Goal: Transaction & Acquisition: Download file/media

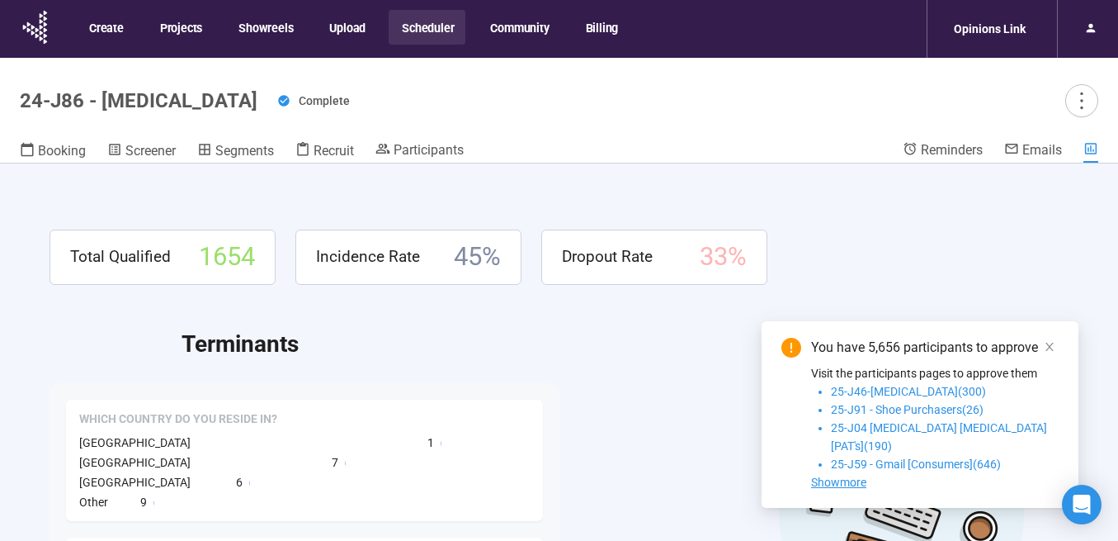
click at [417, 24] on button "Scheduler" at bounding box center [427, 27] width 77 height 35
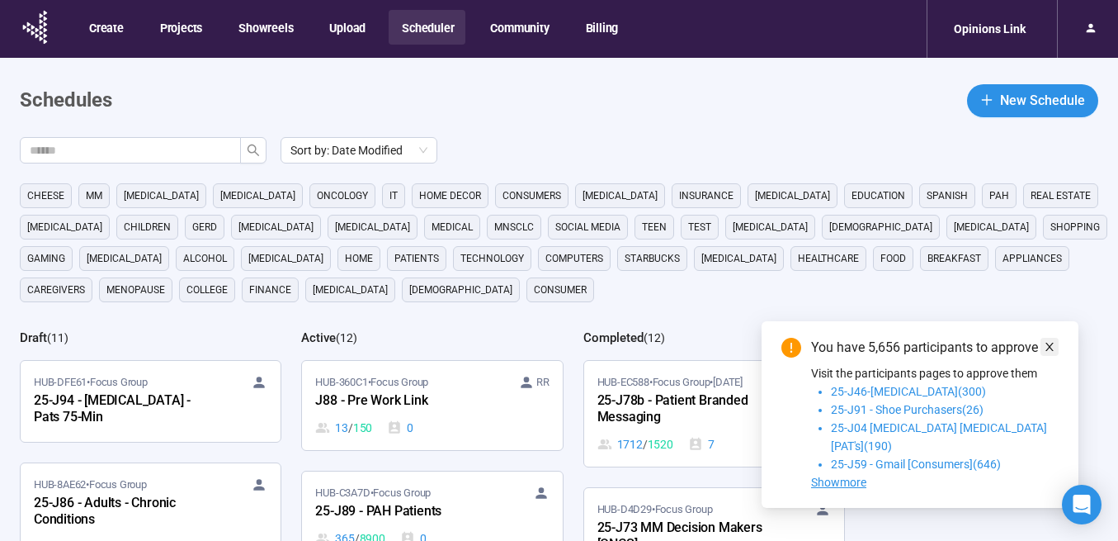
click at [1054, 352] on icon "close" at bounding box center [1050, 347] width 12 height 12
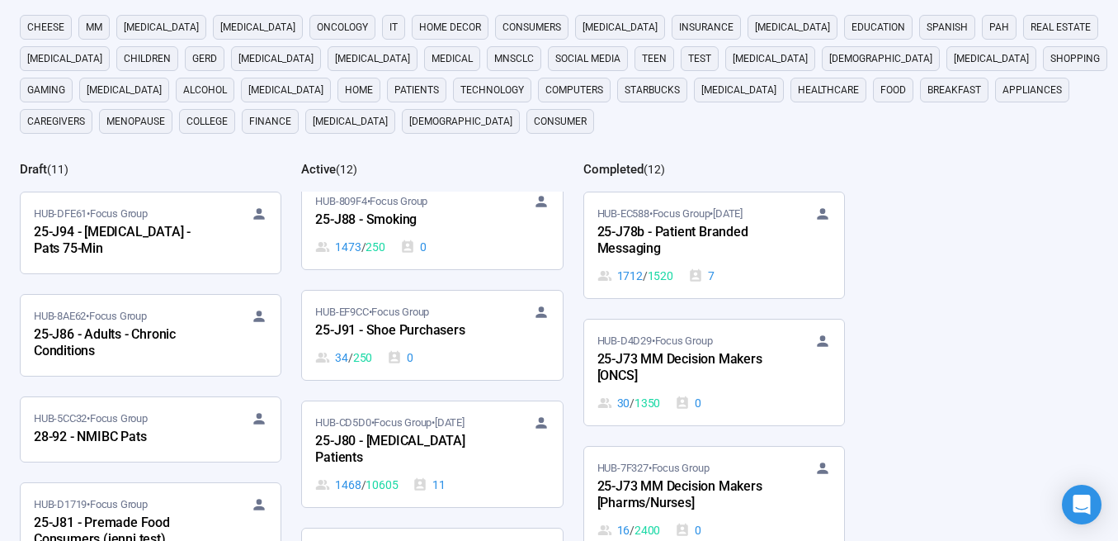
scroll to position [465, 0]
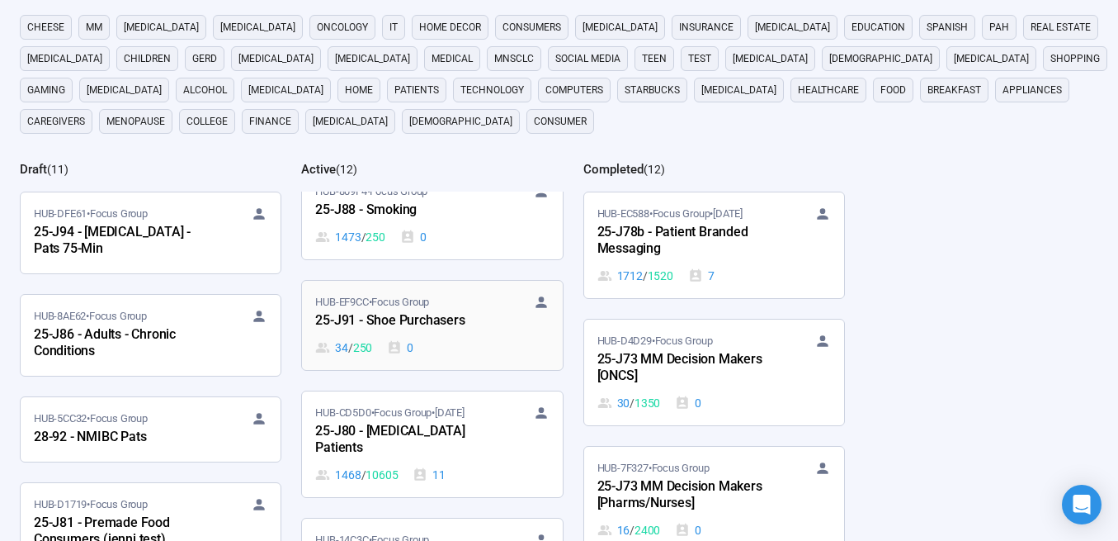
click at [433, 331] on div "25-J91 - Shoe Purchasers" at bounding box center [406, 320] width 182 height 21
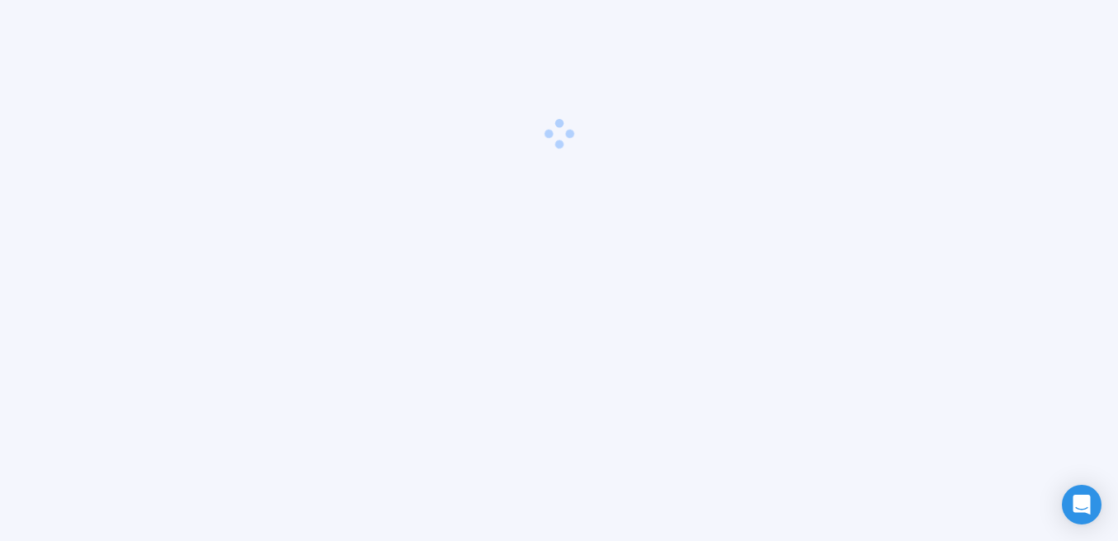
scroll to position [58, 0]
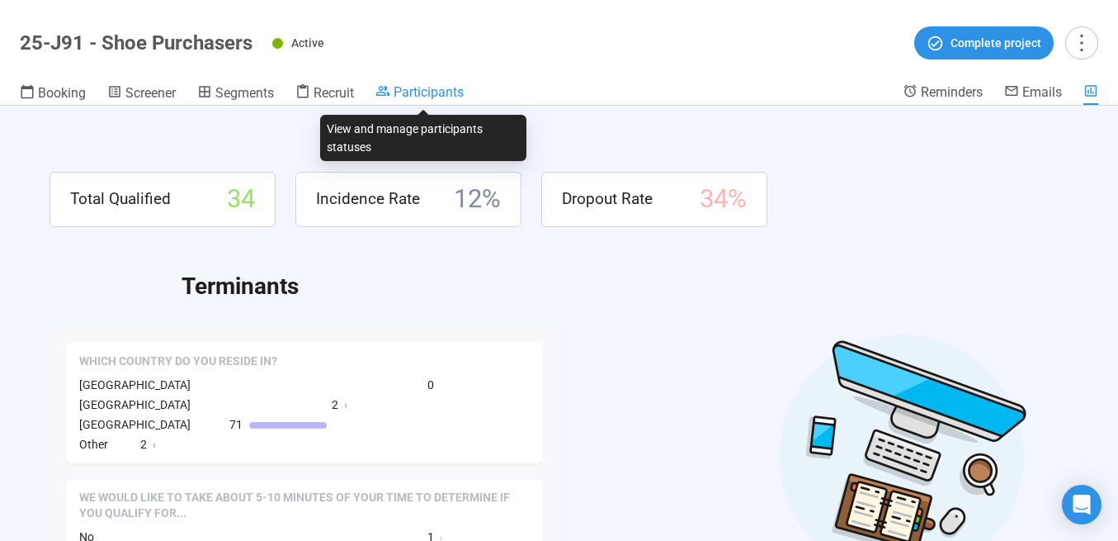
click at [420, 92] on span "Participants" at bounding box center [429, 92] width 70 height 16
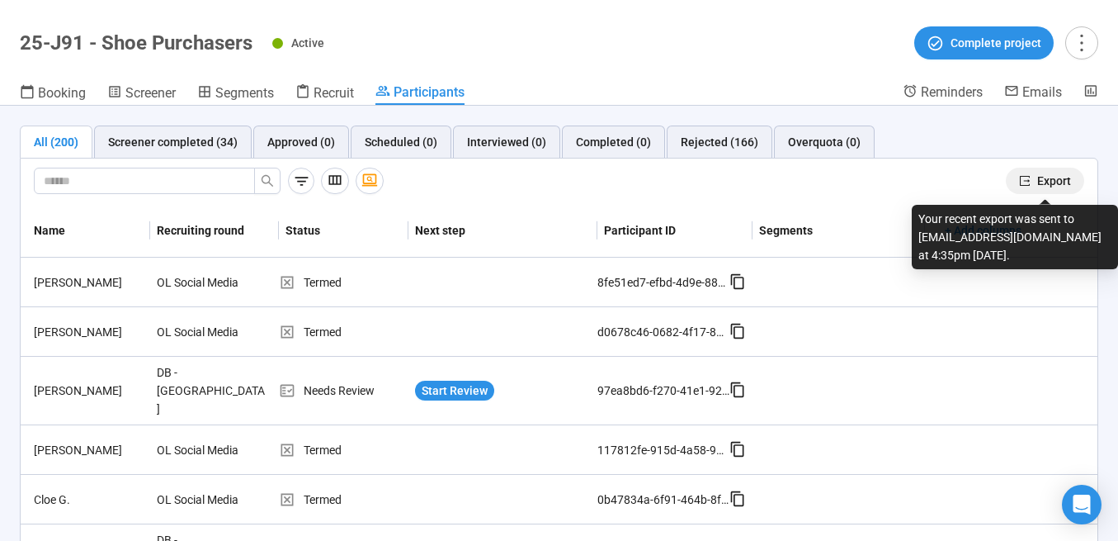
click at [1031, 181] on button "Export" at bounding box center [1045, 181] width 78 height 26
